Goal: Information Seeking & Learning: Learn about a topic

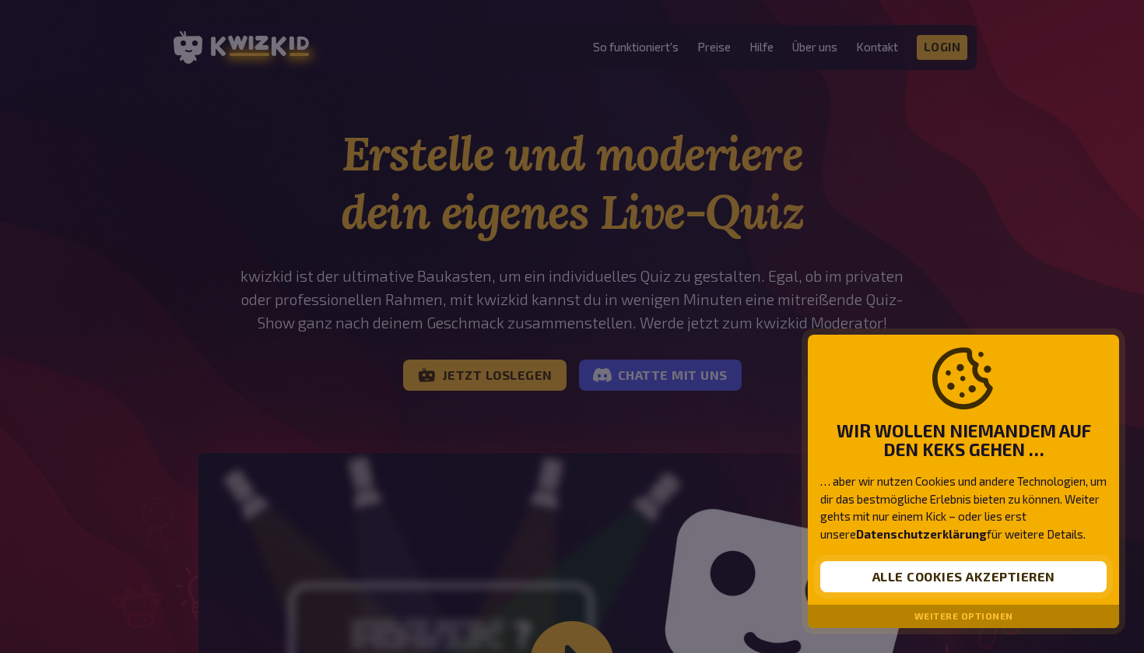
click at [944, 573] on button "Alle Cookies akzeptieren" at bounding box center [963, 576] width 286 height 31
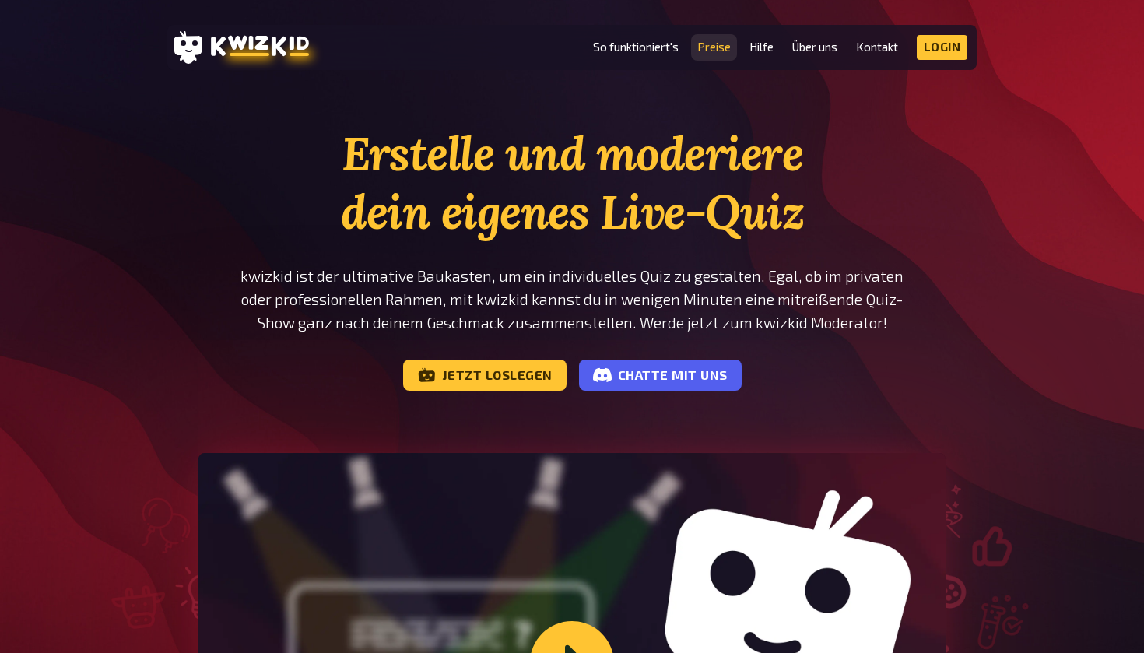
click at [706, 51] on link "Preise" at bounding box center [713, 46] width 33 height 13
click at [706, 45] on link "Preise" at bounding box center [713, 46] width 33 height 13
